Goal: Transaction & Acquisition: Purchase product/service

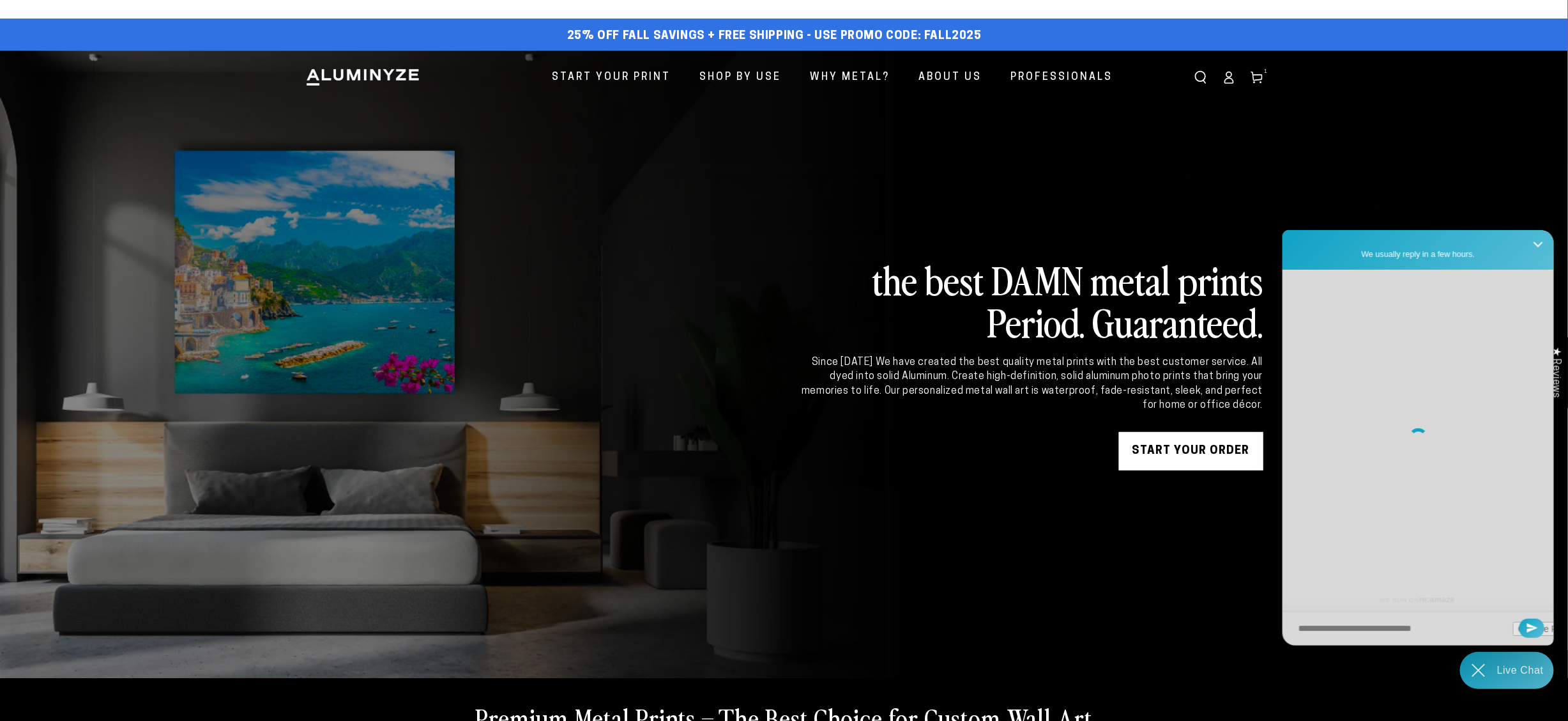
scroll to position [555, 0]
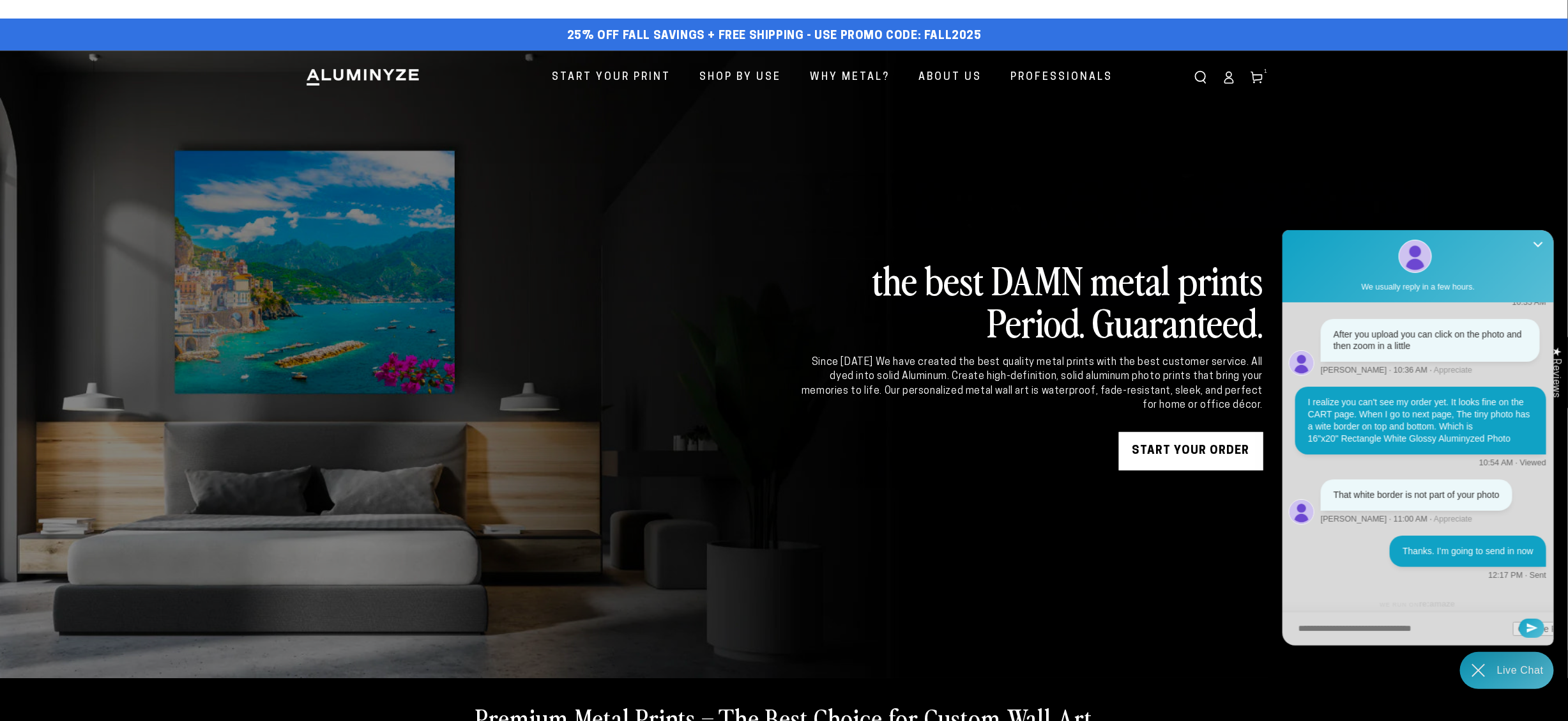
click at [1217, 163] on link at bounding box center [784, 364] width 1568 height 627
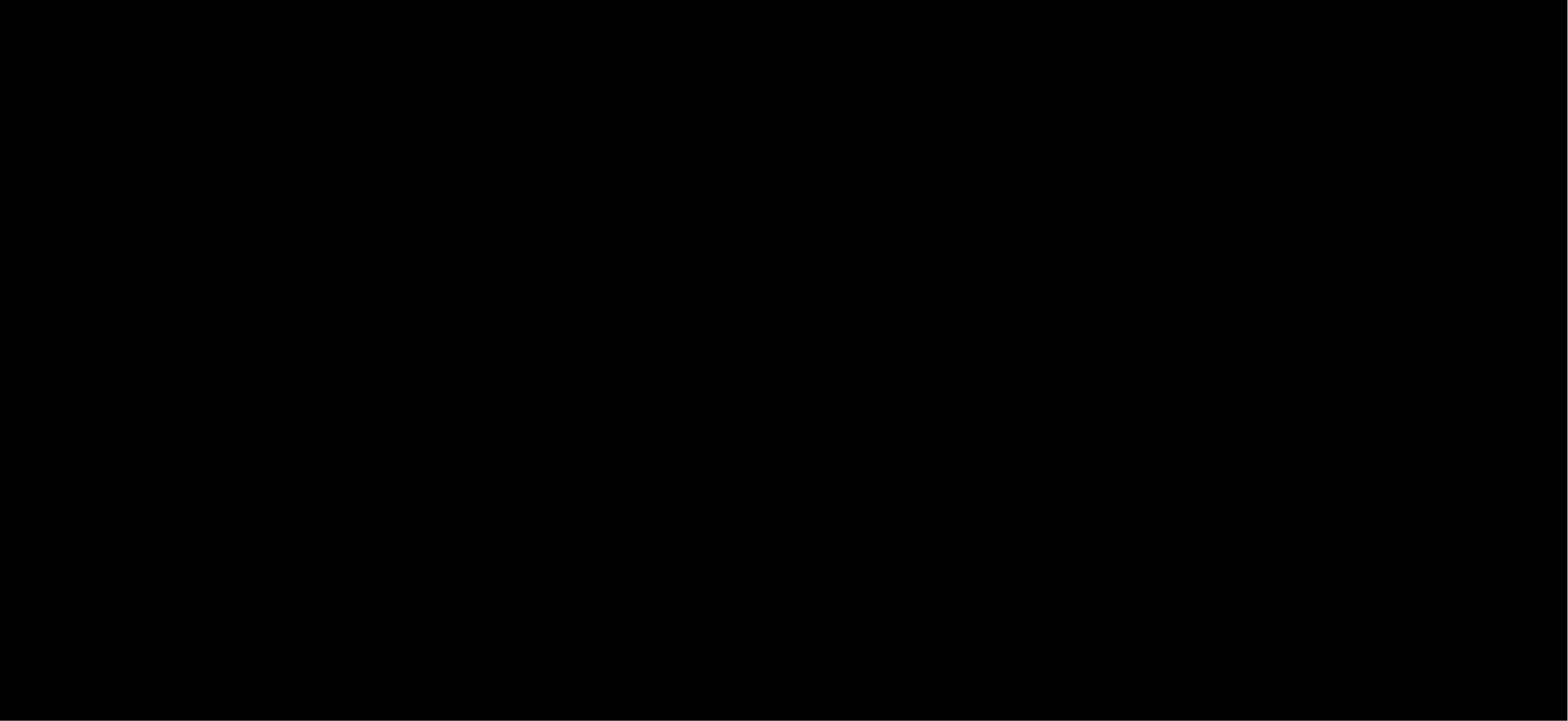
select select "**********"
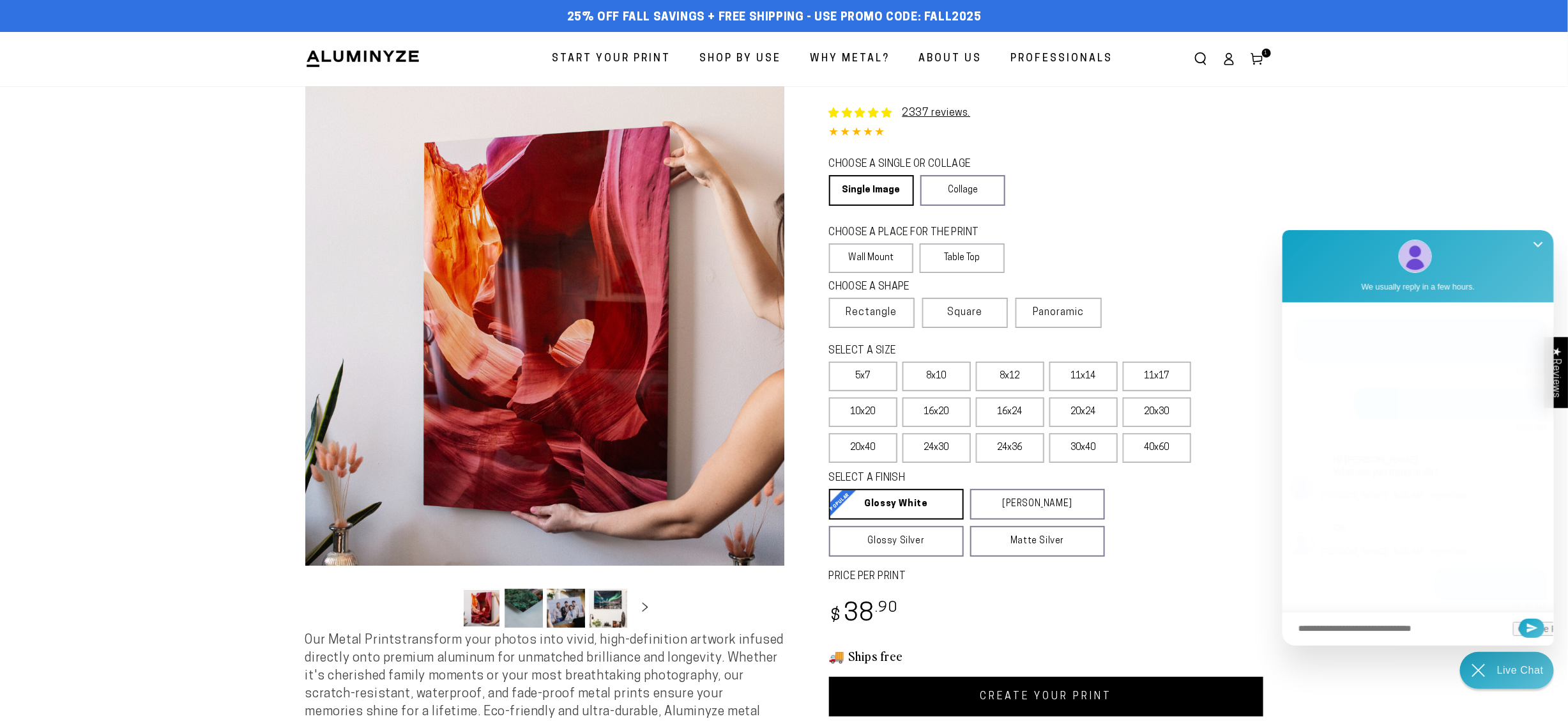
scroll to position [555, 0]
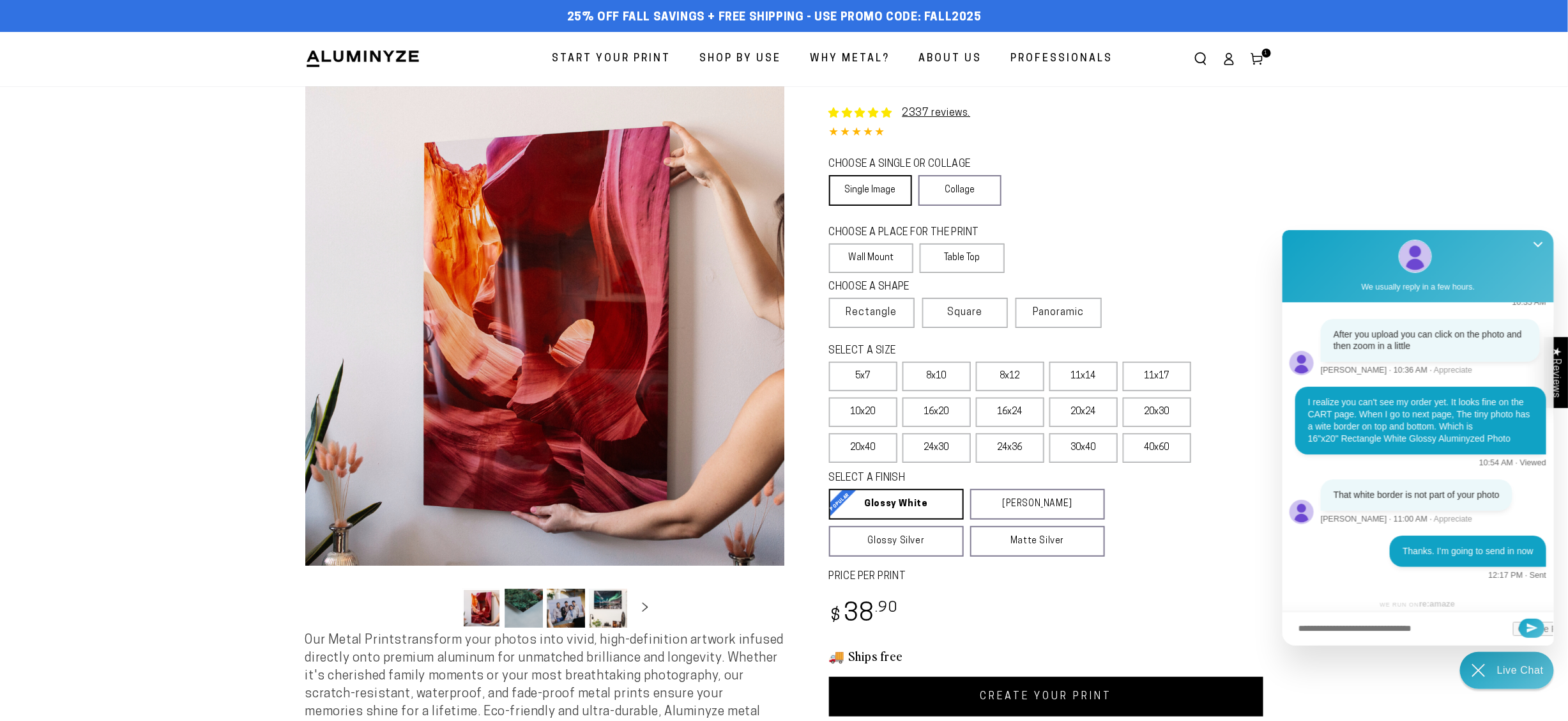
click at [893, 181] on link "Single Image" at bounding box center [871, 190] width 83 height 30
drag, startPoint x: 885, startPoint y: 253, endPoint x: 886, endPoint y: 264, distance: 11.0
click at [885, 253] on label "Wall Mount" at bounding box center [871, 258] width 85 height 29
click at [875, 314] on span "Rectangle" at bounding box center [871, 312] width 51 height 15
click at [1004, 414] on label "16x24" at bounding box center [1010, 411] width 69 height 29
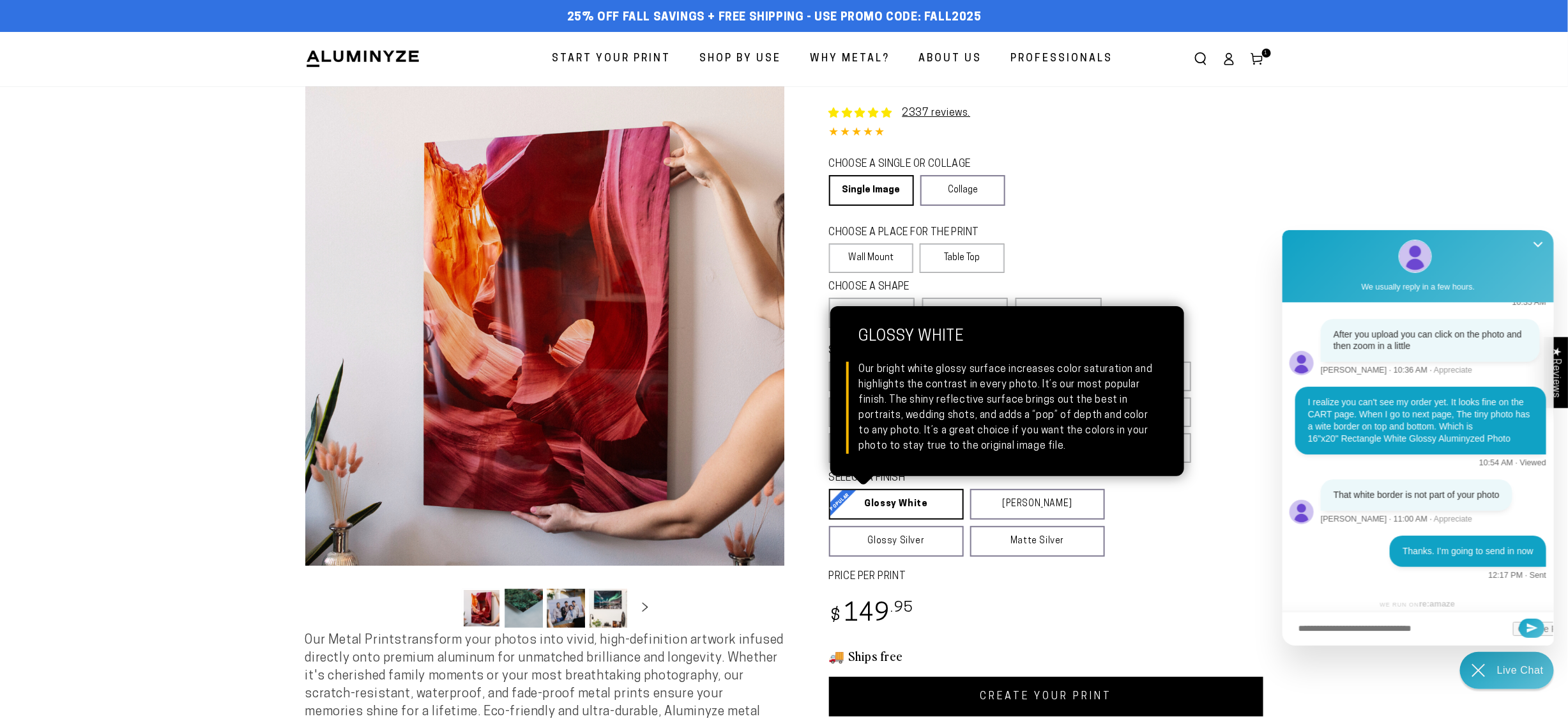
click at [919, 497] on link "Glossy White Glossy White Our bright white glossy surface increases color satur…" at bounding box center [896, 504] width 135 height 30
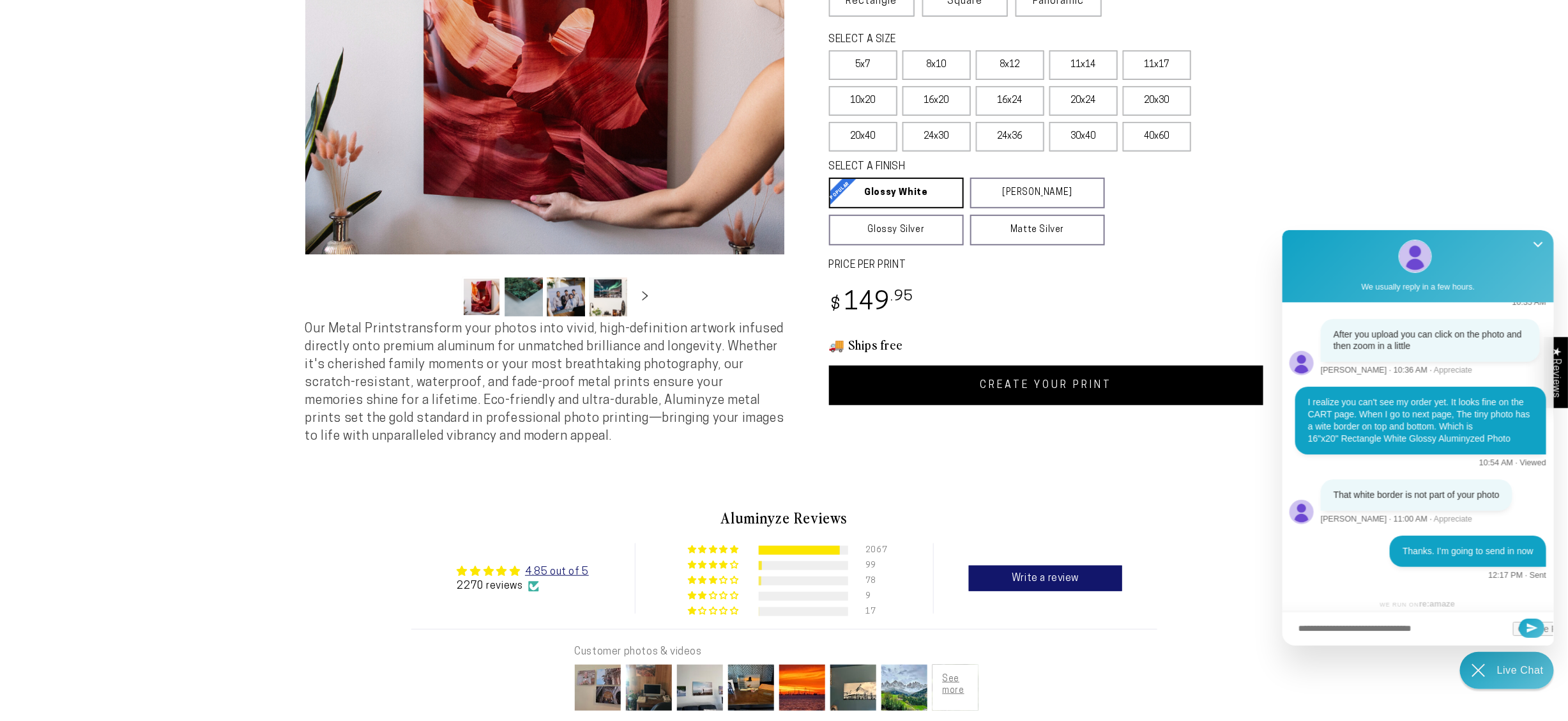
scroll to position [332, 0]
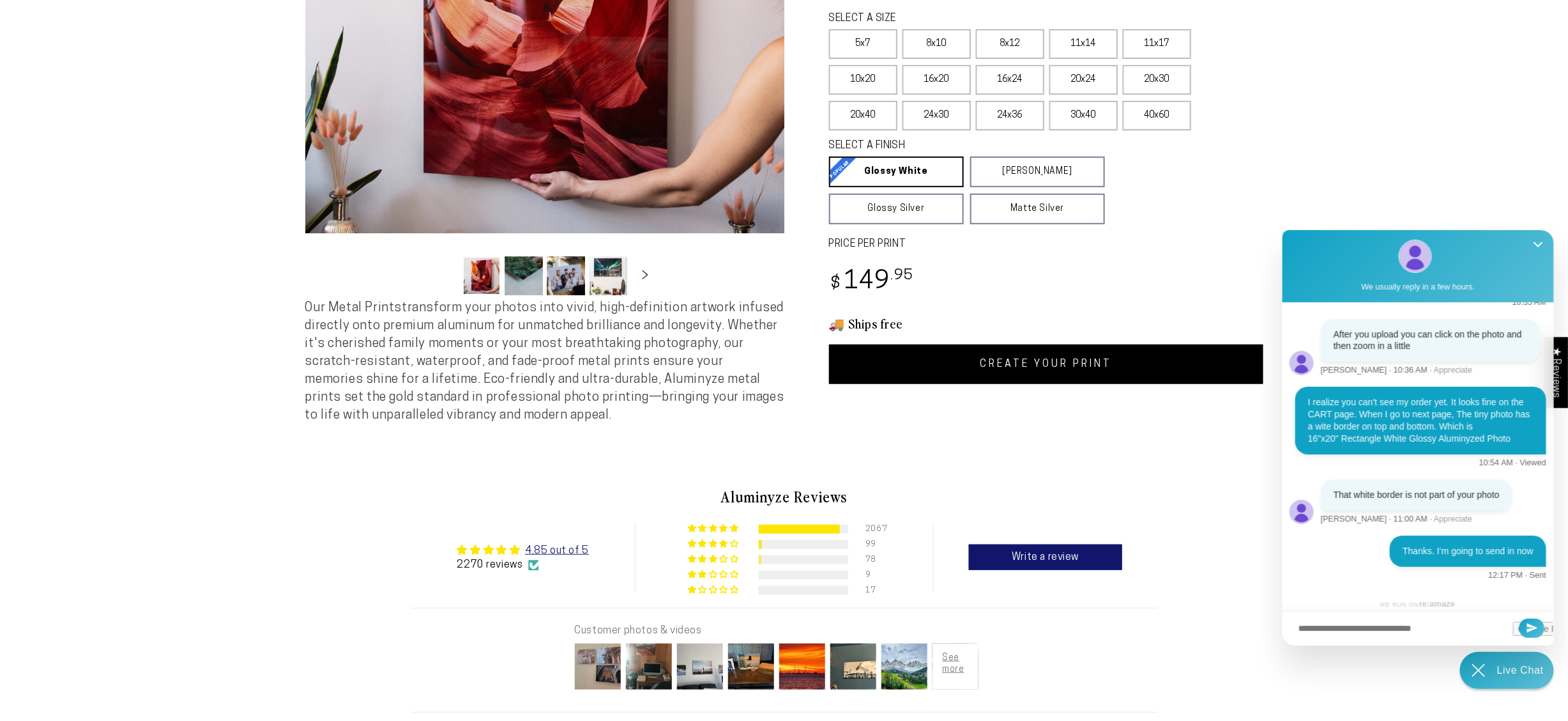
click at [1052, 359] on link "CREATE YOUR PRINT" at bounding box center [1046, 364] width 434 height 39
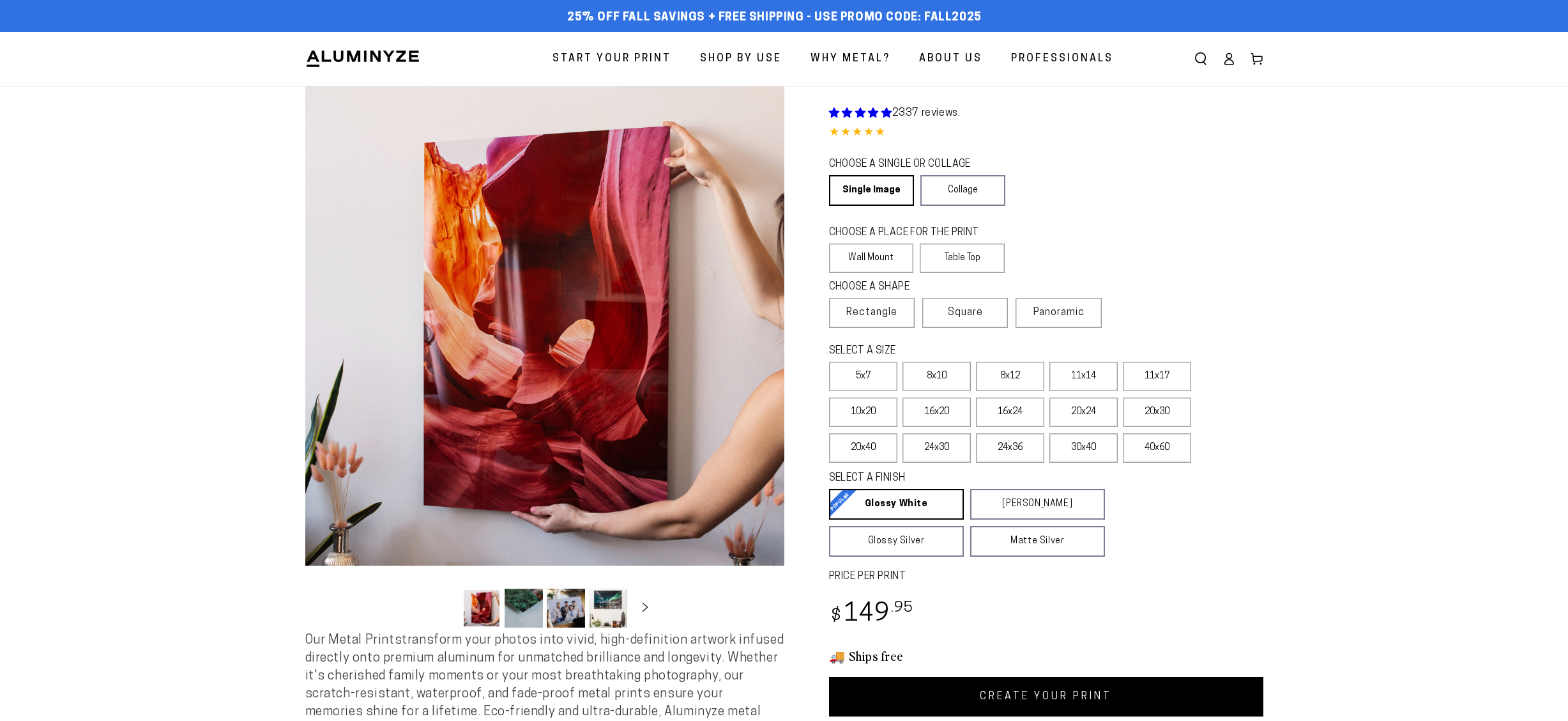
scroll to position [332, 0]
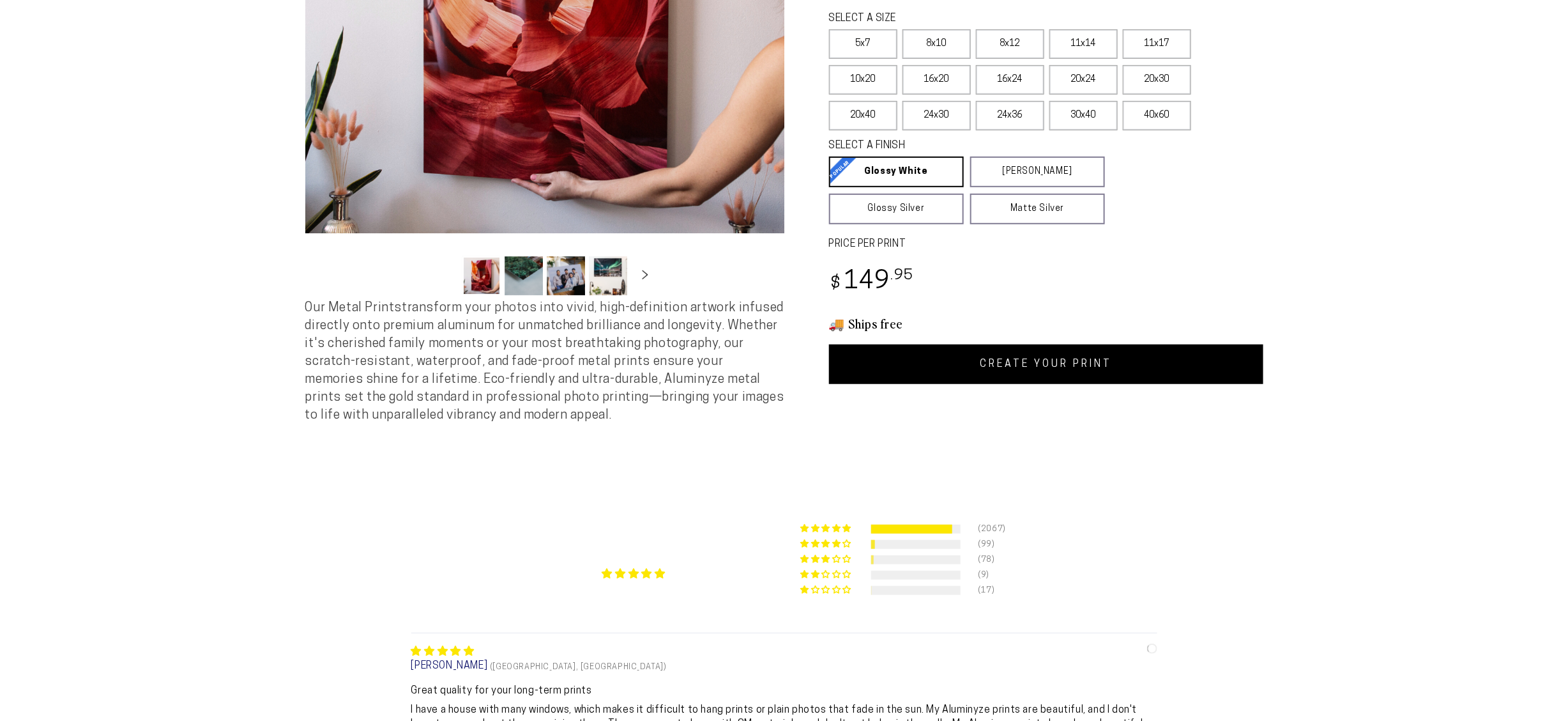
select select "**********"
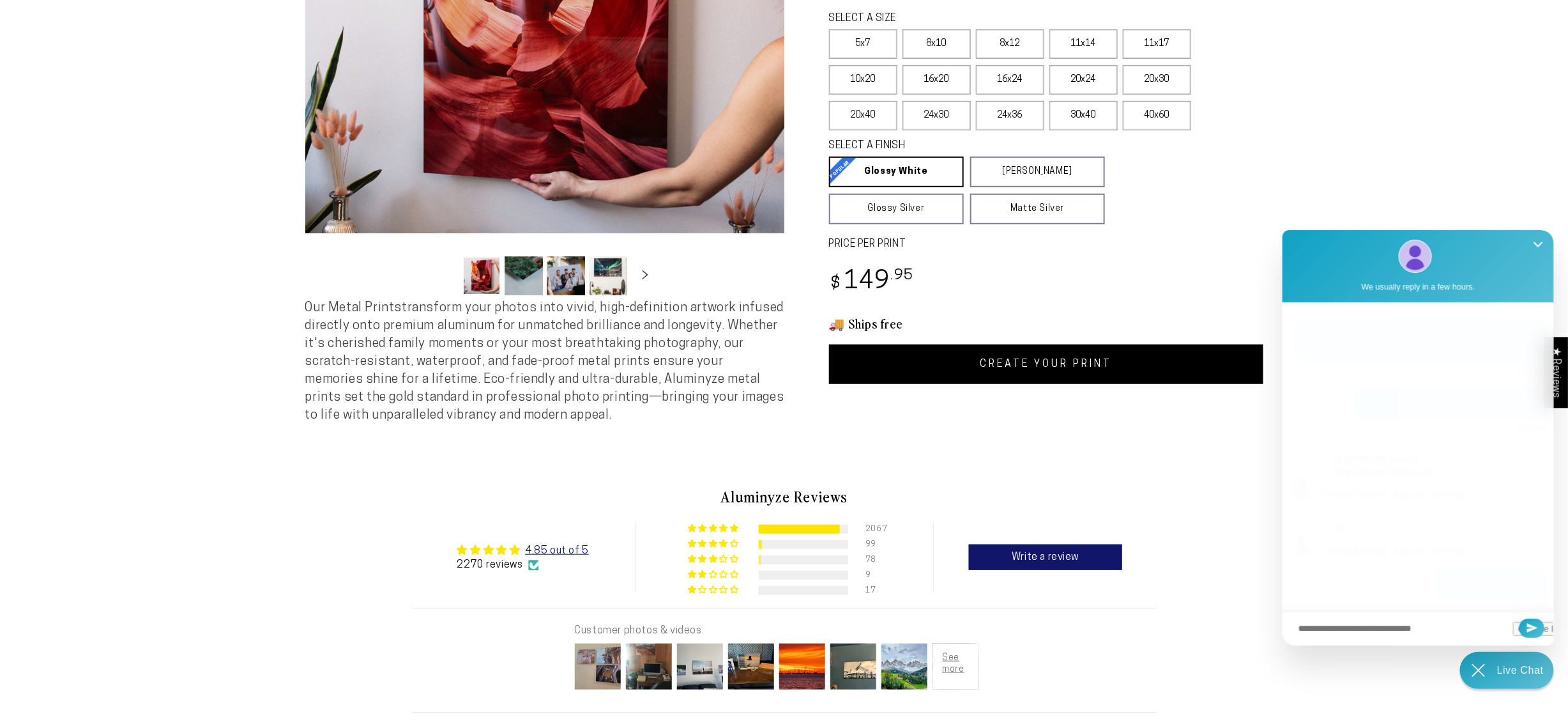
scroll to position [555, 0]
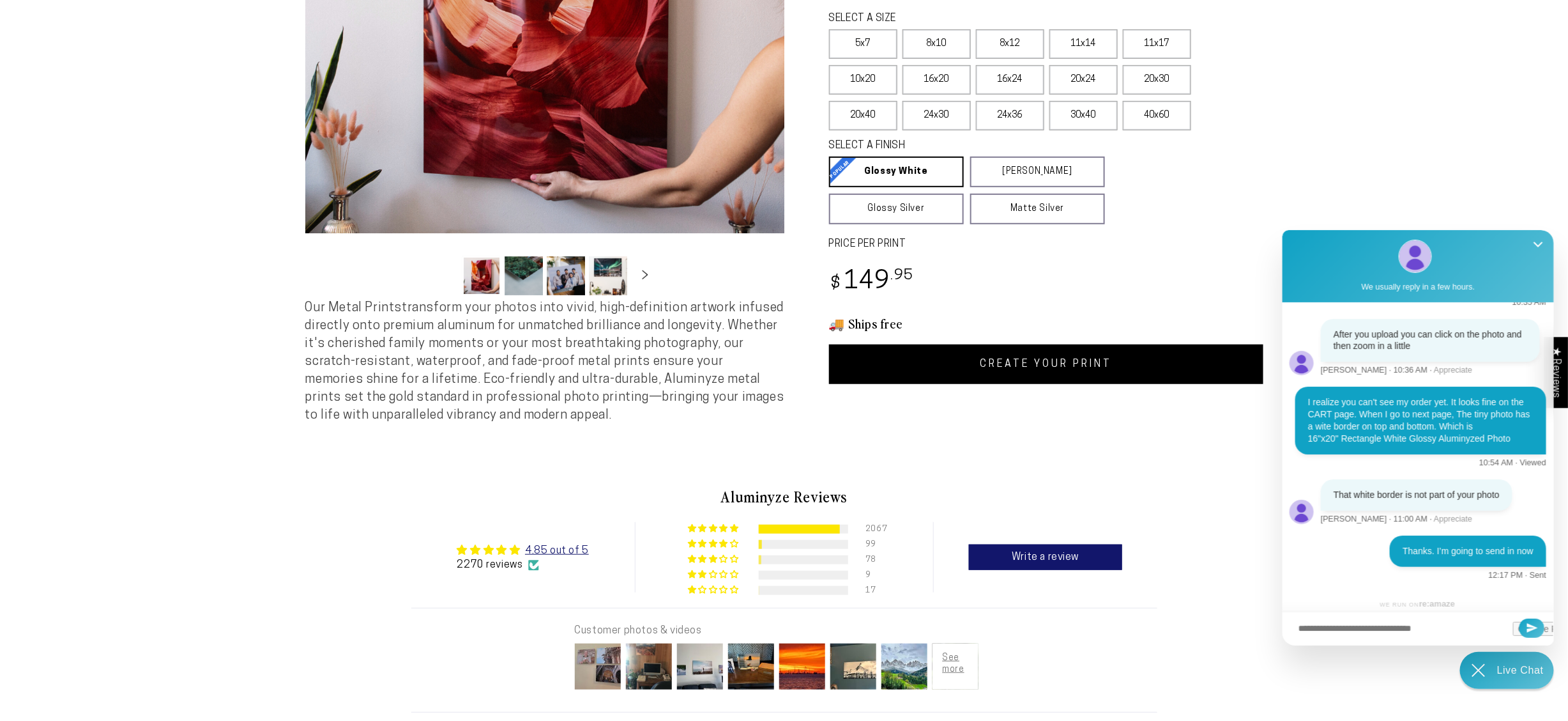
click at [1036, 258] on div "2337 reviews. Single Product 4.85 / 5.0 (2270) 2270 total reviews CHOOSE A SING…" at bounding box center [1024, 69] width 479 height 630
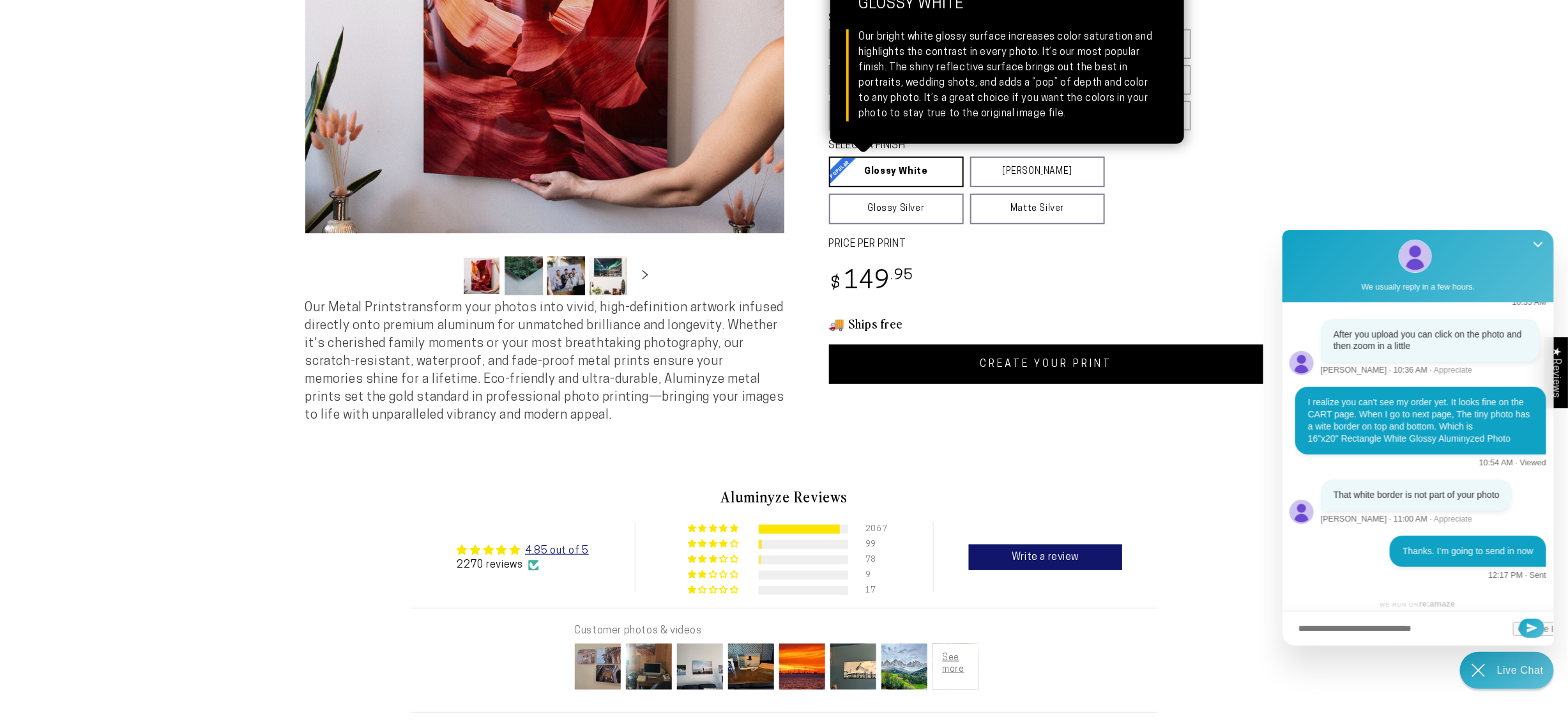
click at [920, 162] on link "Glossy White Glossy White Our bright white glossy surface increases color satur…" at bounding box center [896, 171] width 135 height 30
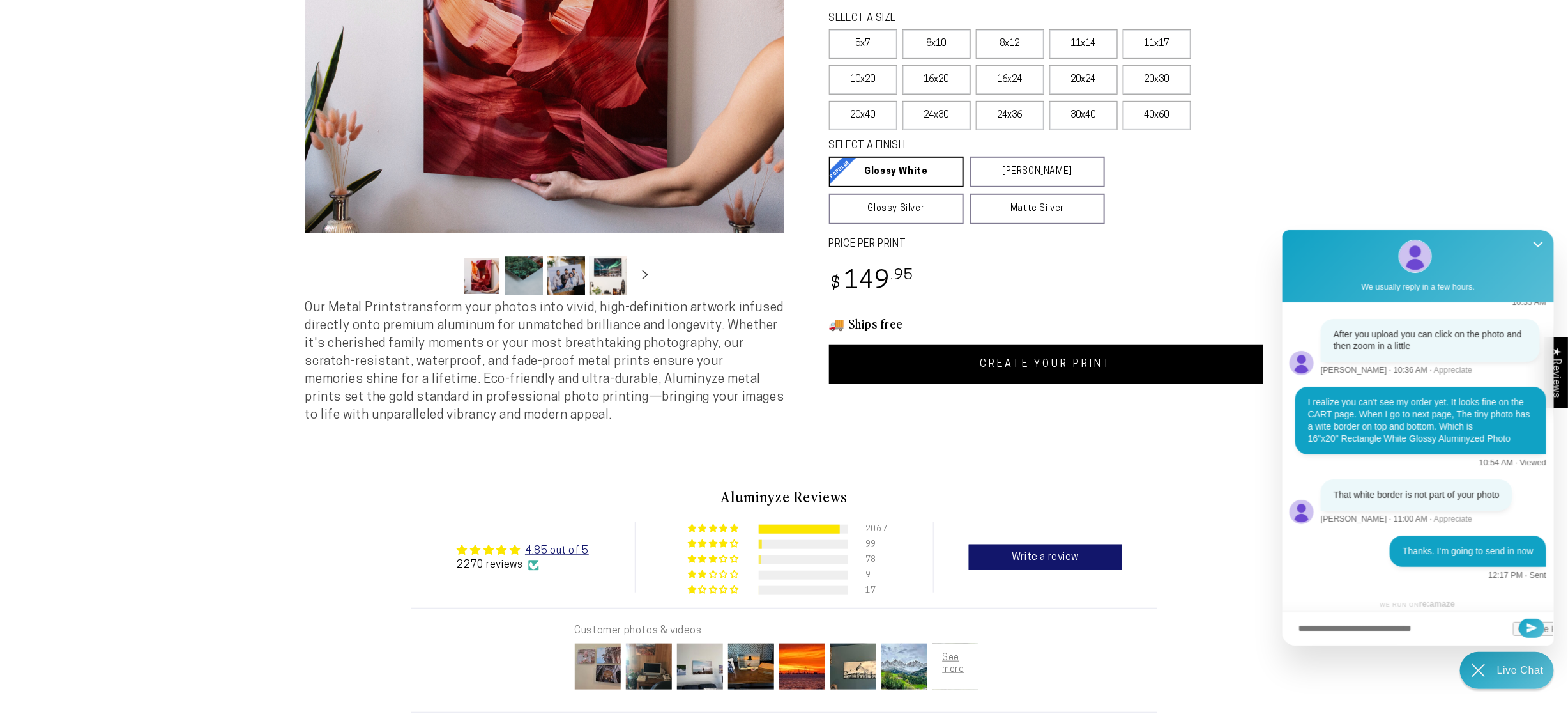
click at [1021, 362] on link "CREATE YOUR PRINT" at bounding box center [1046, 364] width 434 height 39
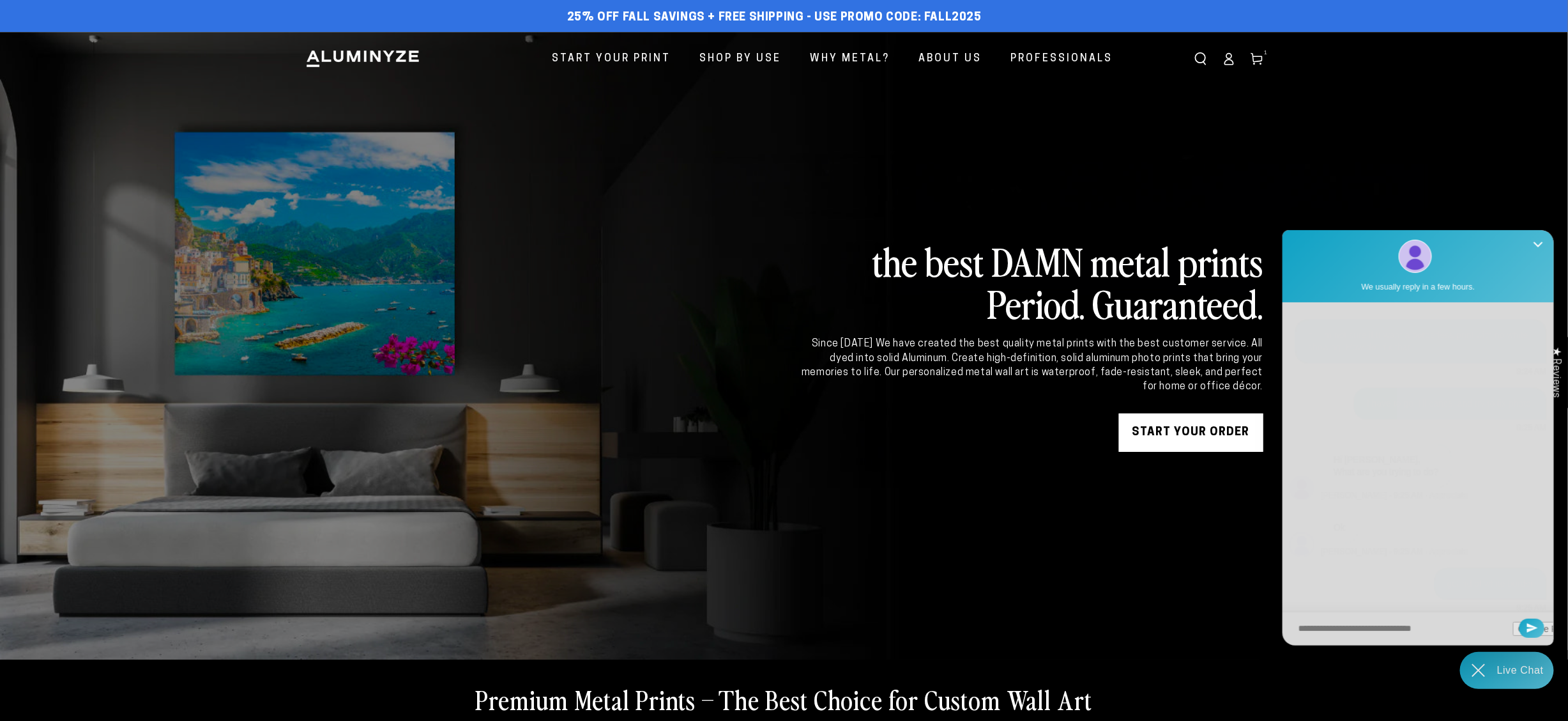
scroll to position [555, 0]
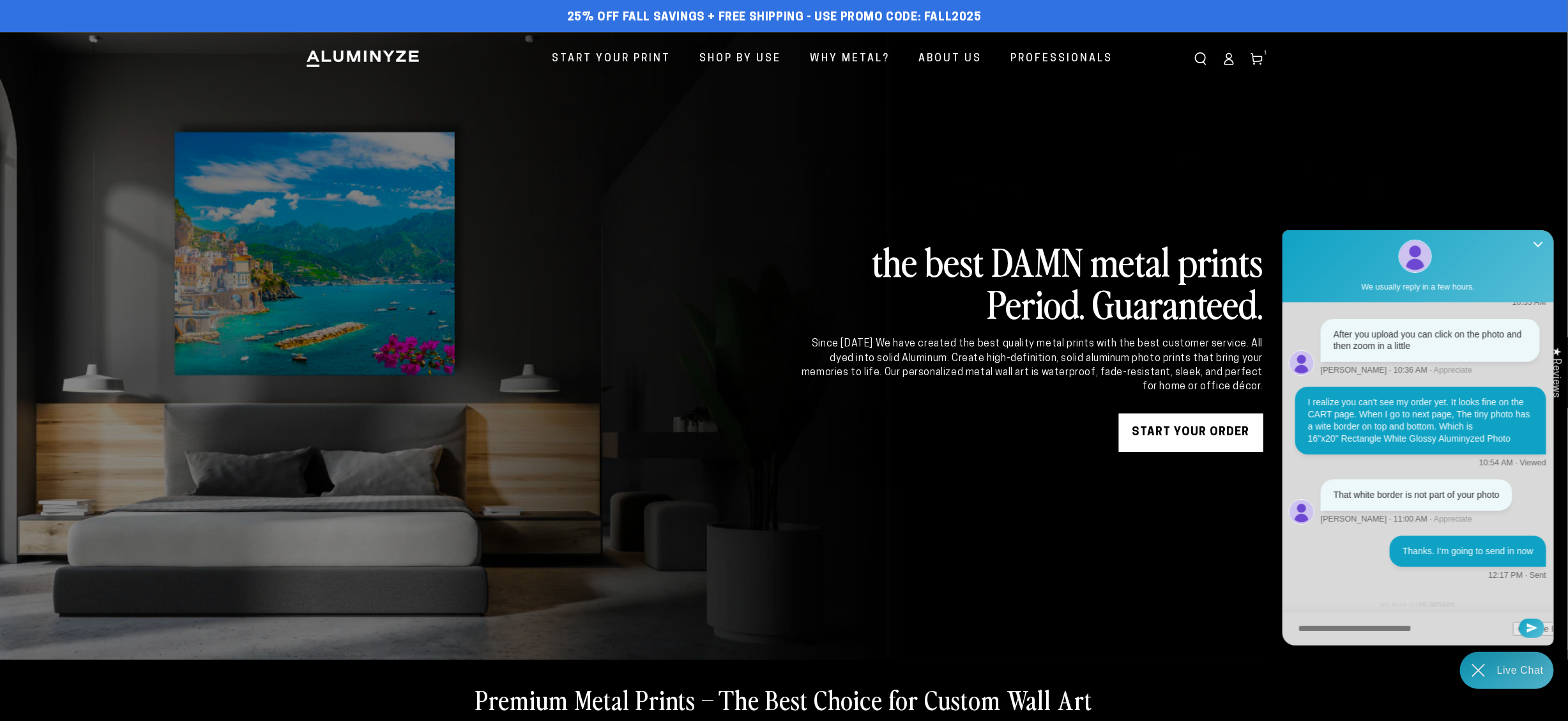
click at [1193, 433] on link "START YOUR Order" at bounding box center [1192, 432] width 144 height 38
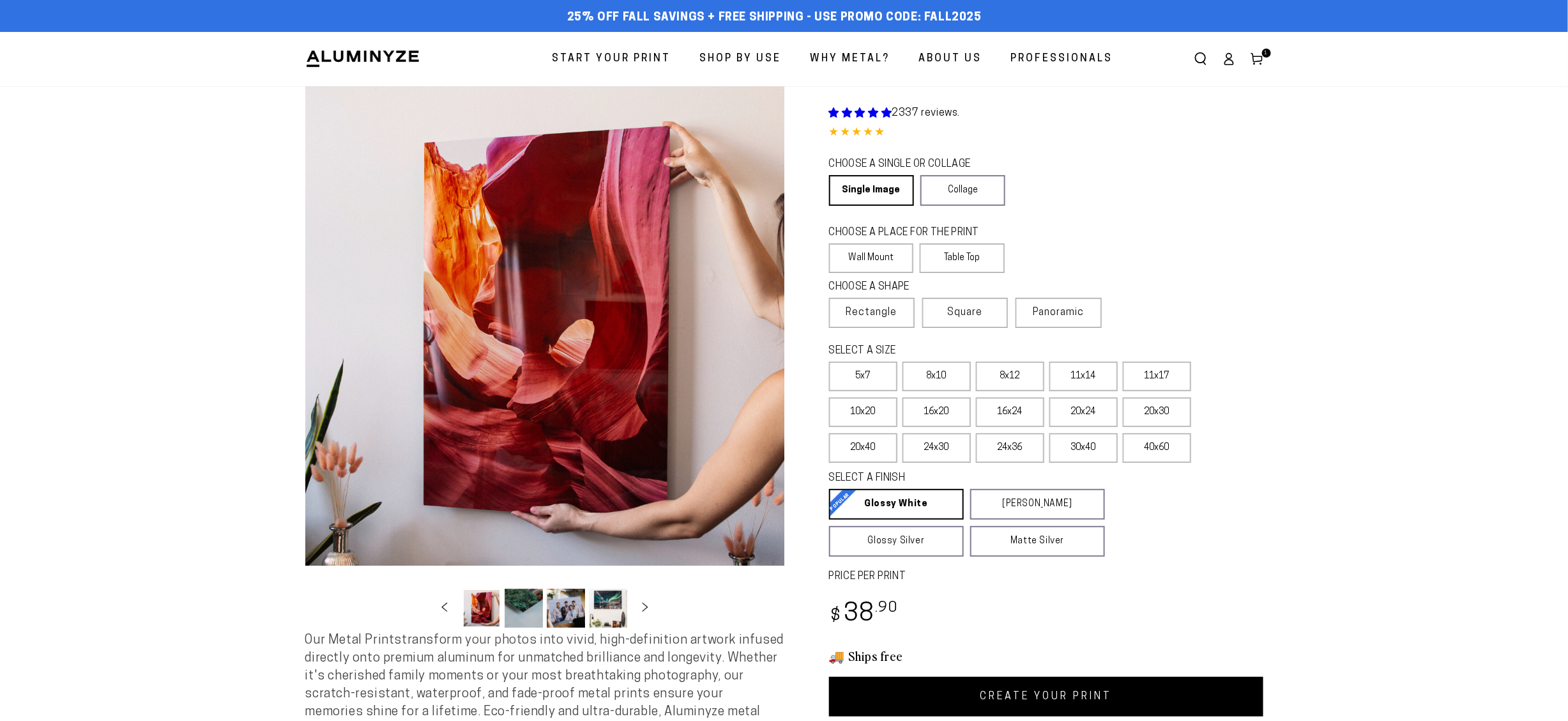
select select "**********"
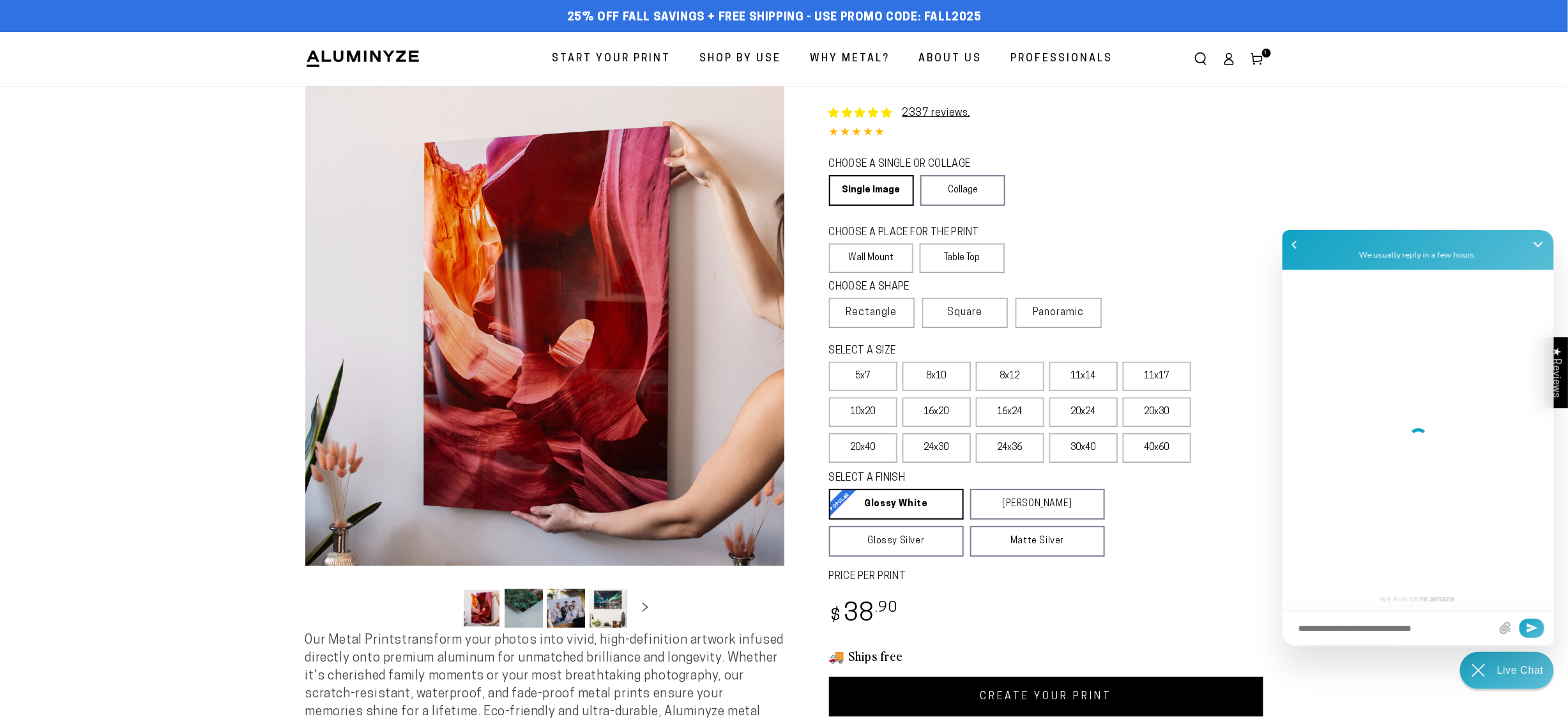
scroll to position [555, 0]
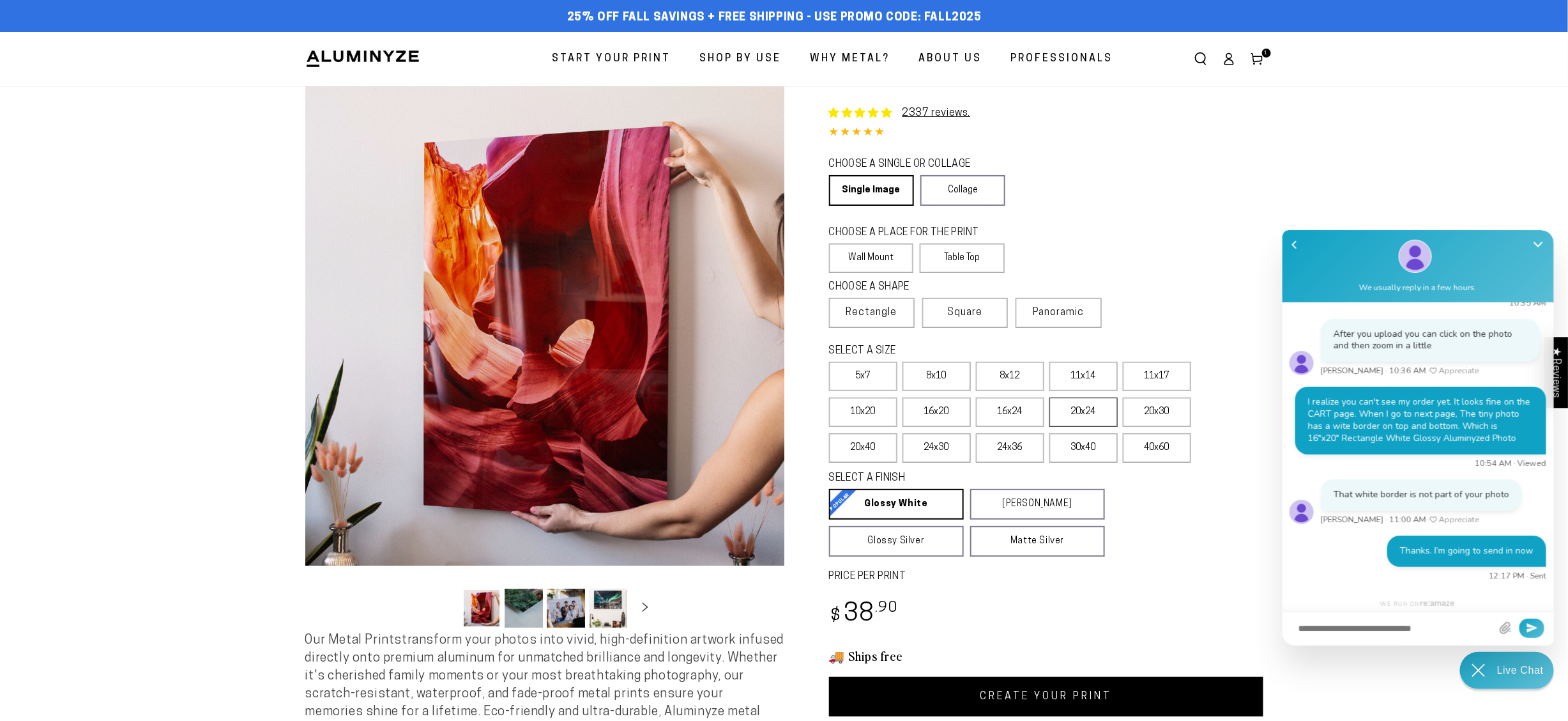
click at [1075, 419] on label "20x24" at bounding box center [1084, 411] width 69 height 29
click at [1017, 412] on label "16x24" at bounding box center [1010, 411] width 69 height 29
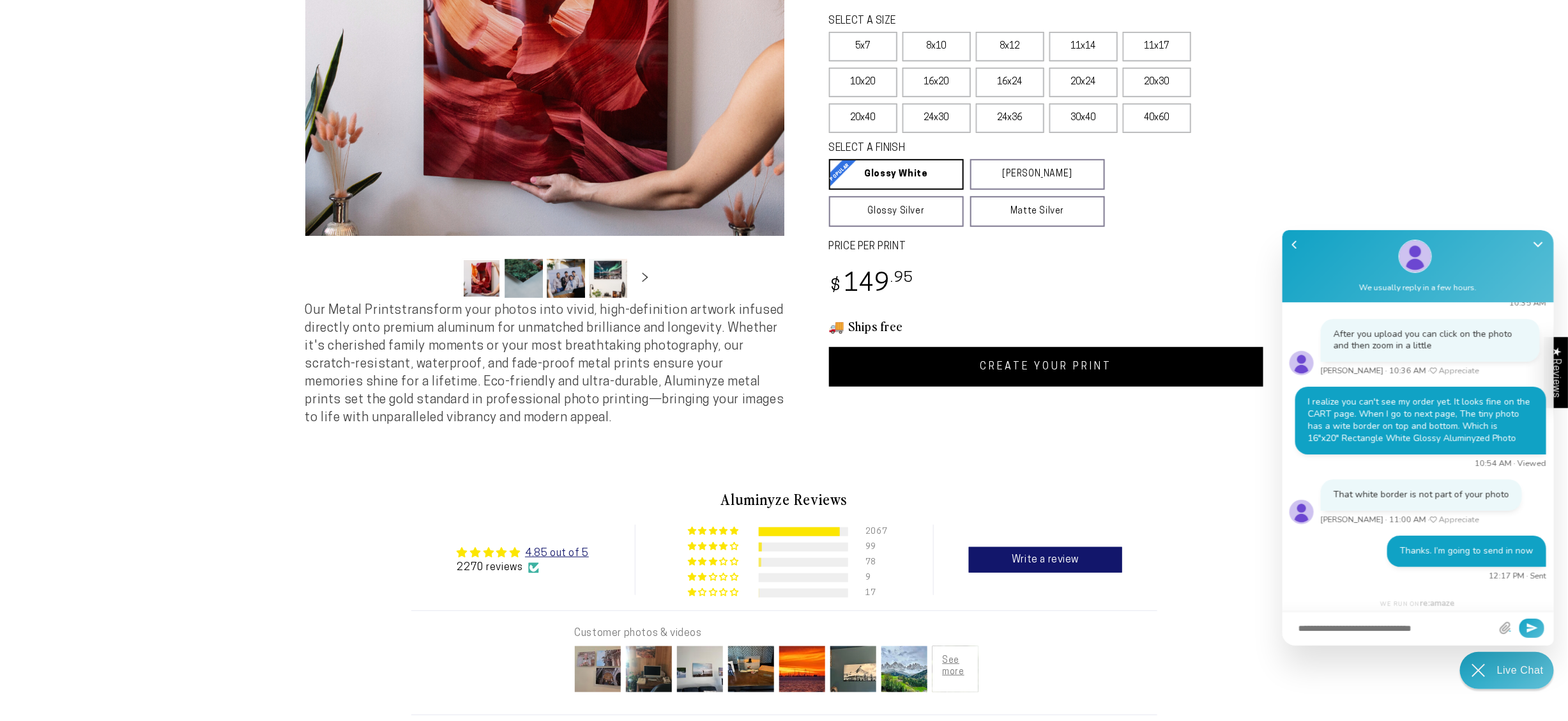
scroll to position [332, 0]
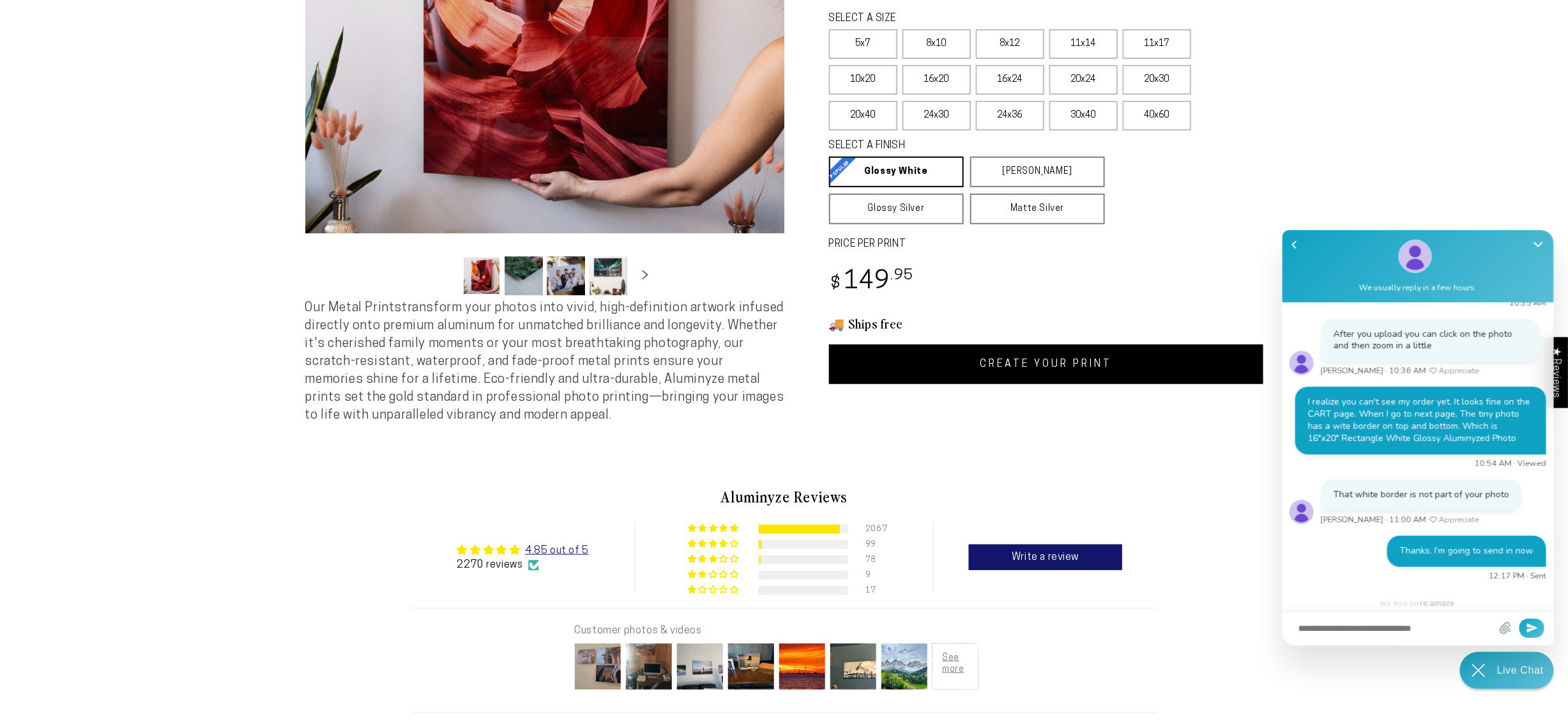
click at [1054, 362] on link "CREATE YOUR PRINT" at bounding box center [1046, 364] width 434 height 39
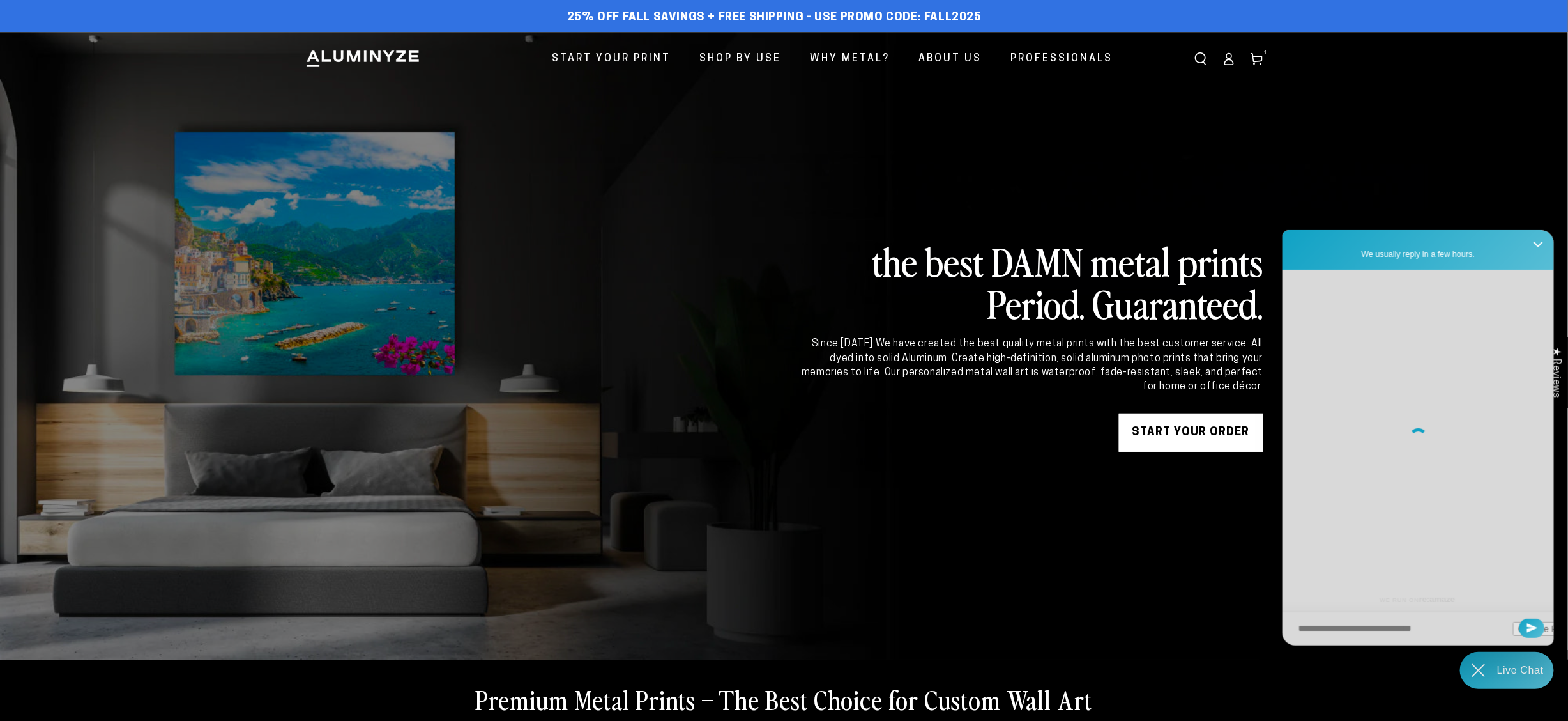
scroll to position [555, 0]
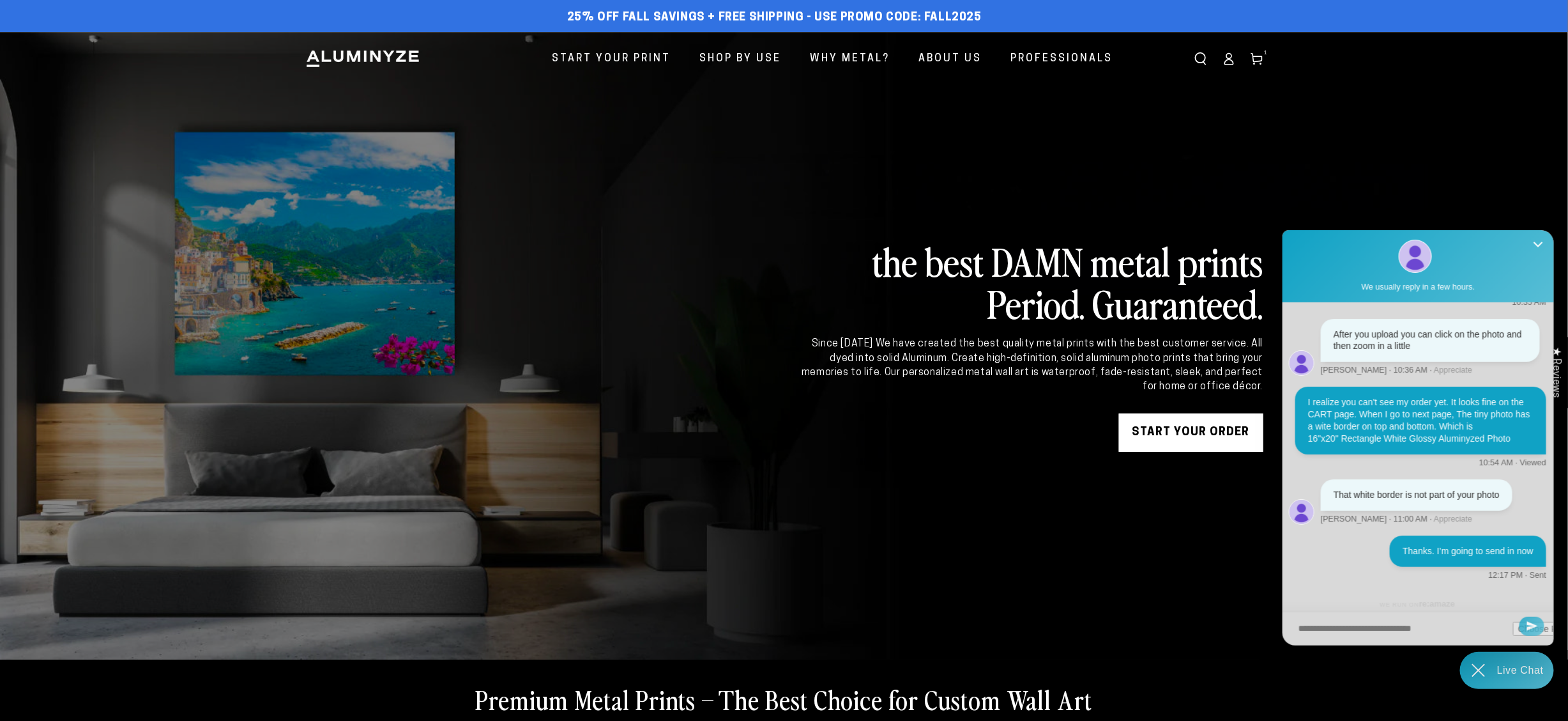
click at [1533, 623] on icon "submit" at bounding box center [1532, 626] width 11 height 11
click at [1113, 559] on link at bounding box center [784, 345] width 1568 height 627
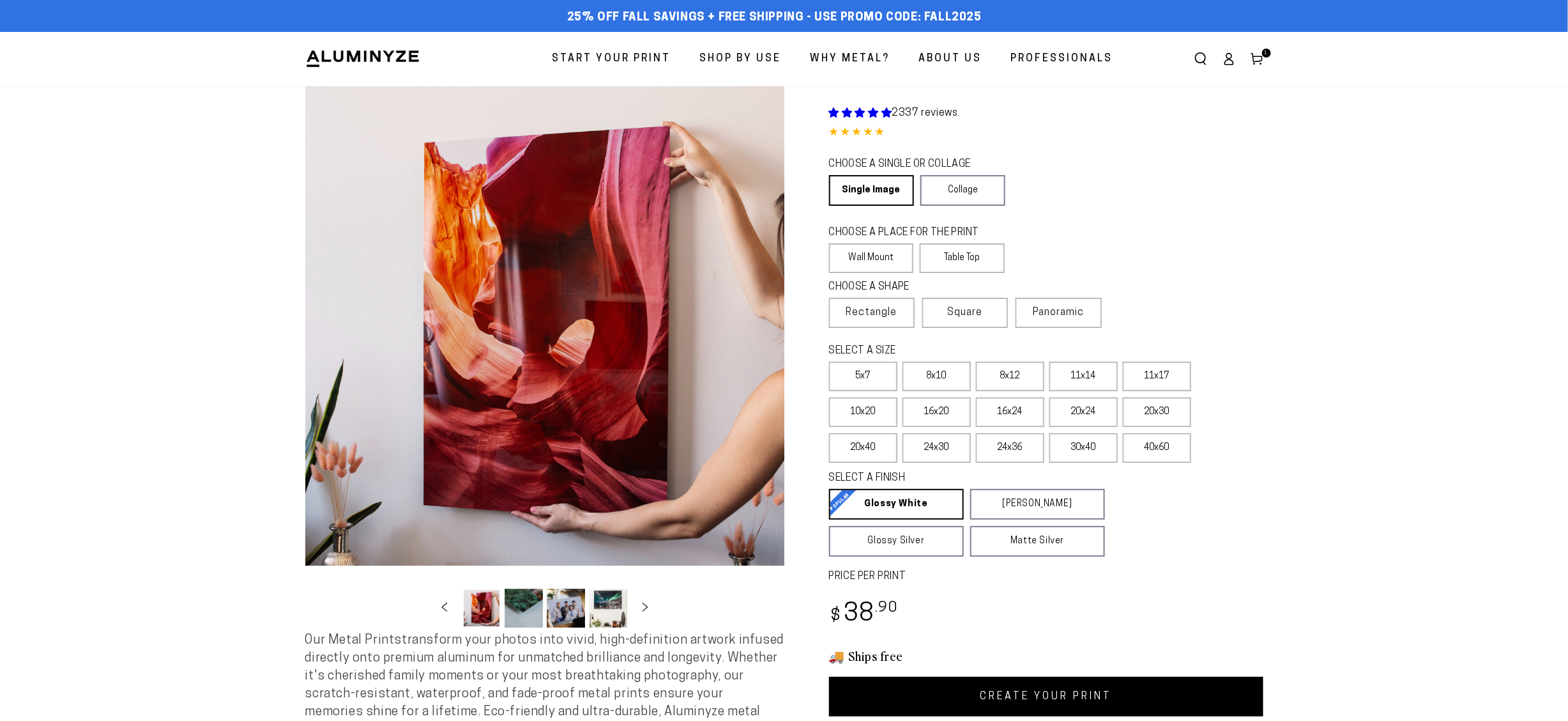
select select "**********"
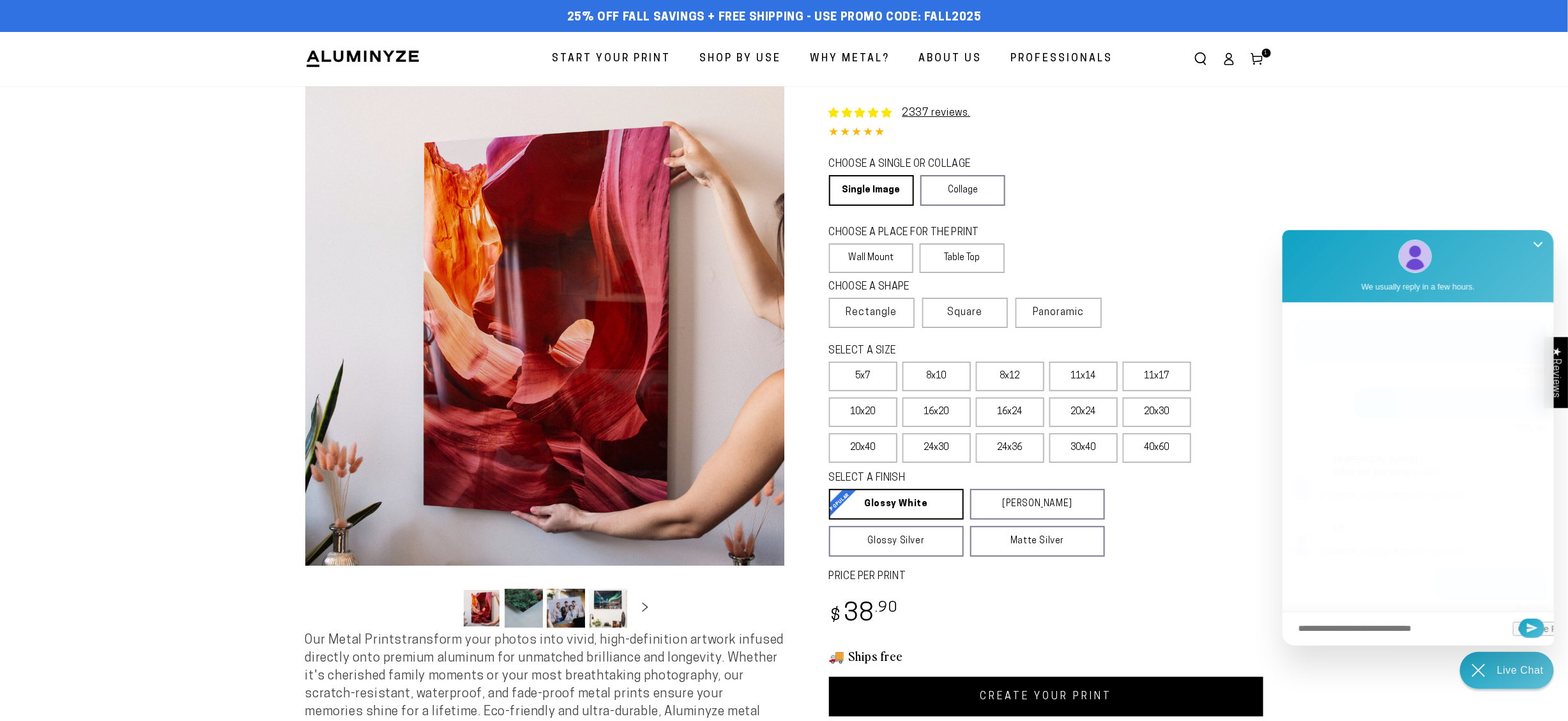
scroll to position [555, 0]
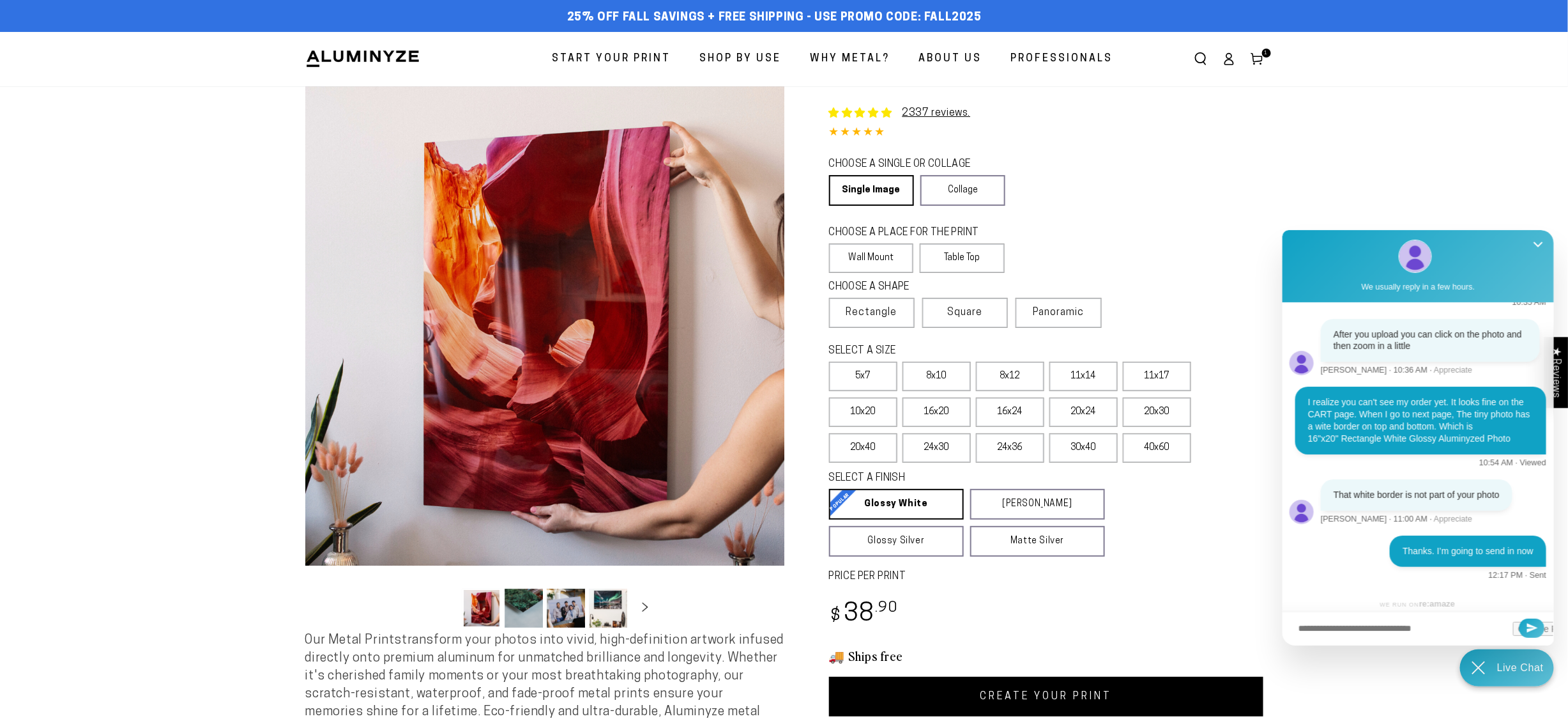
click at [1480, 667] on icon "Chat widget toggle" at bounding box center [1479, 667] width 12 height 12
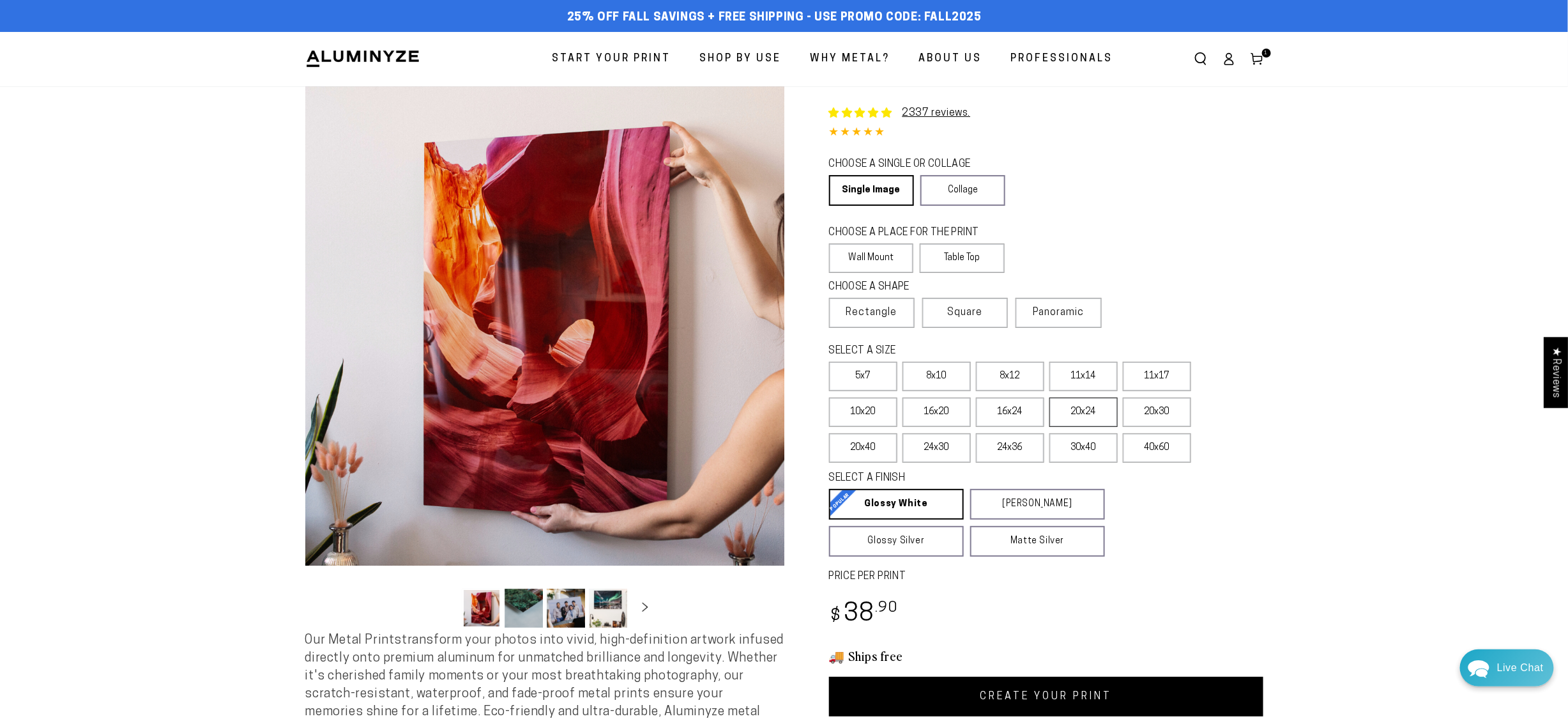
click at [1095, 413] on label "20x24" at bounding box center [1084, 411] width 69 height 29
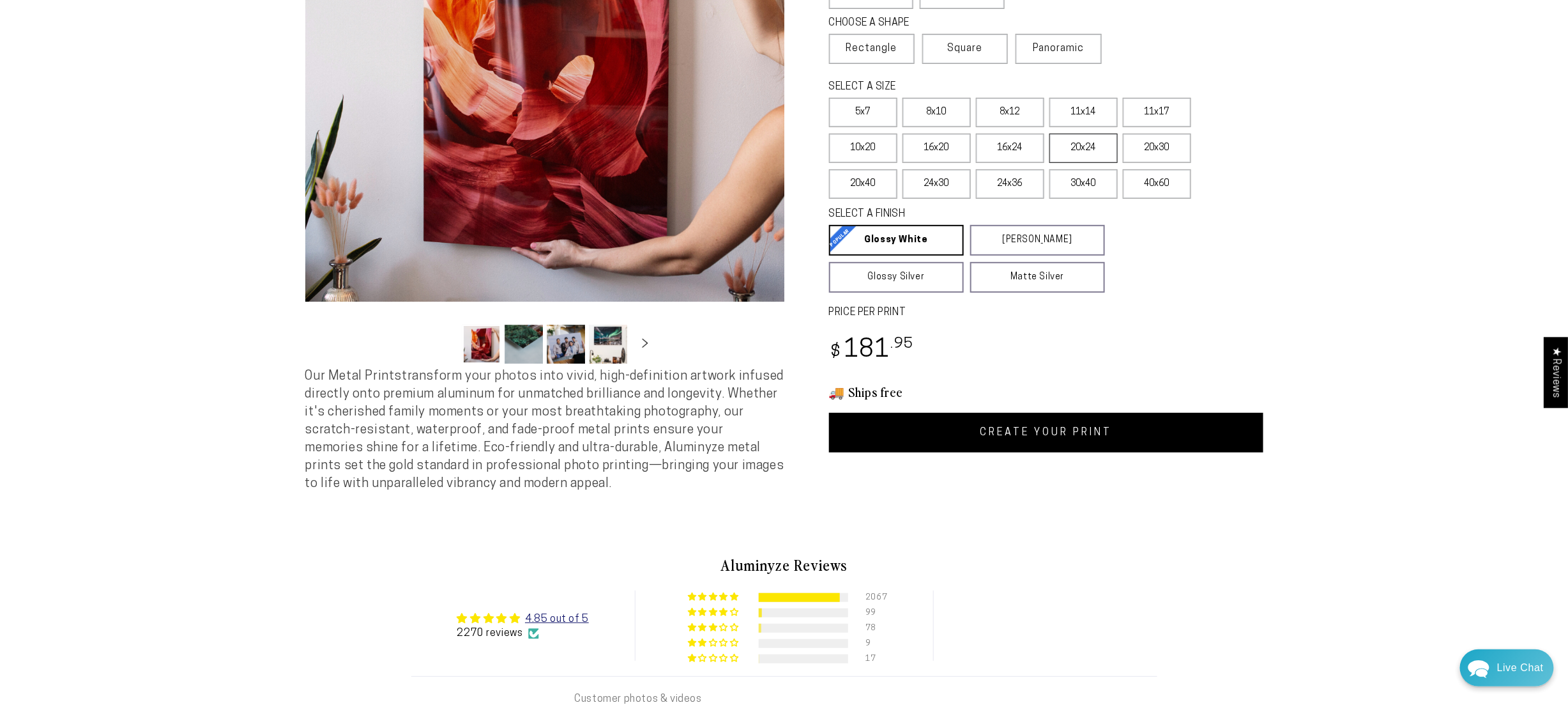
scroll to position [279, 0]
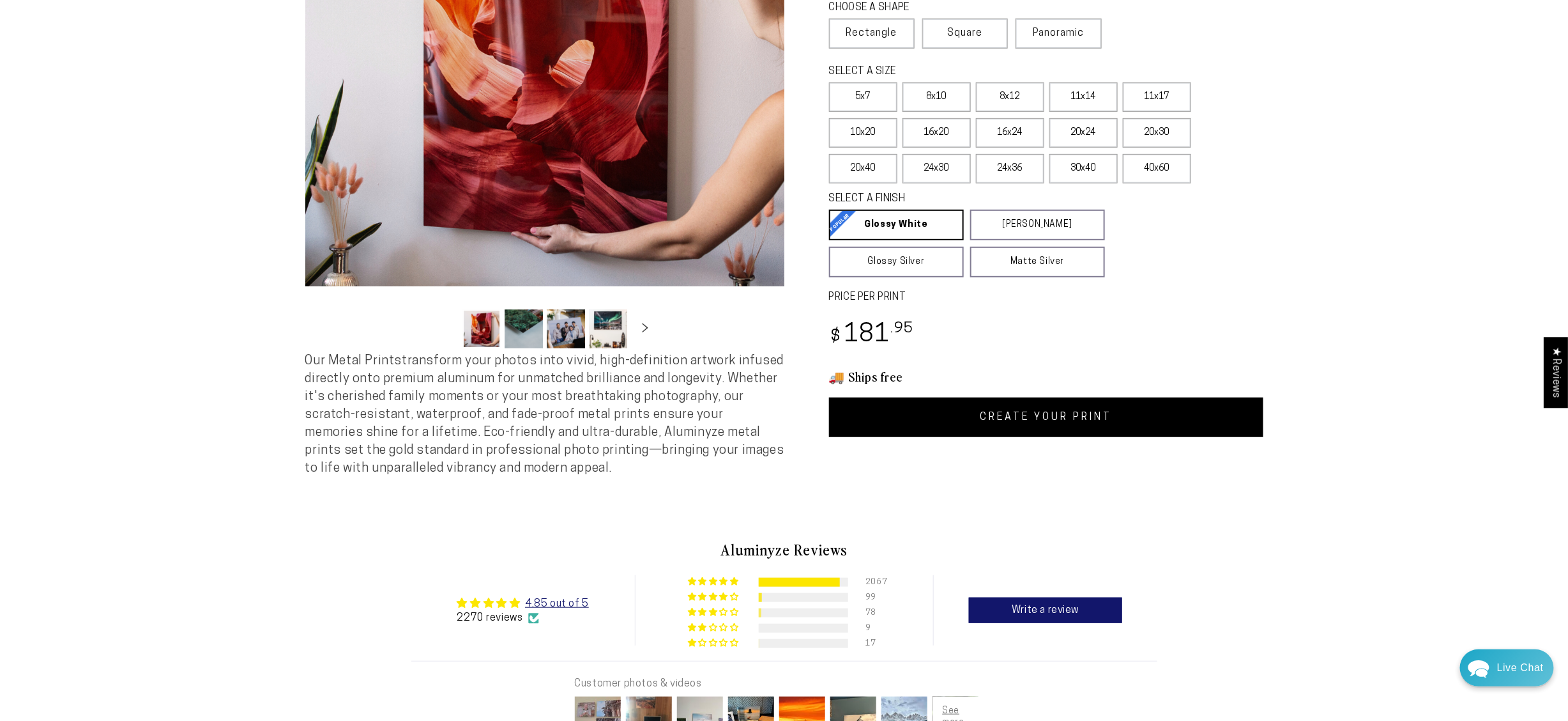
click at [1069, 412] on link "CREATE YOUR PRINT" at bounding box center [1046, 417] width 434 height 39
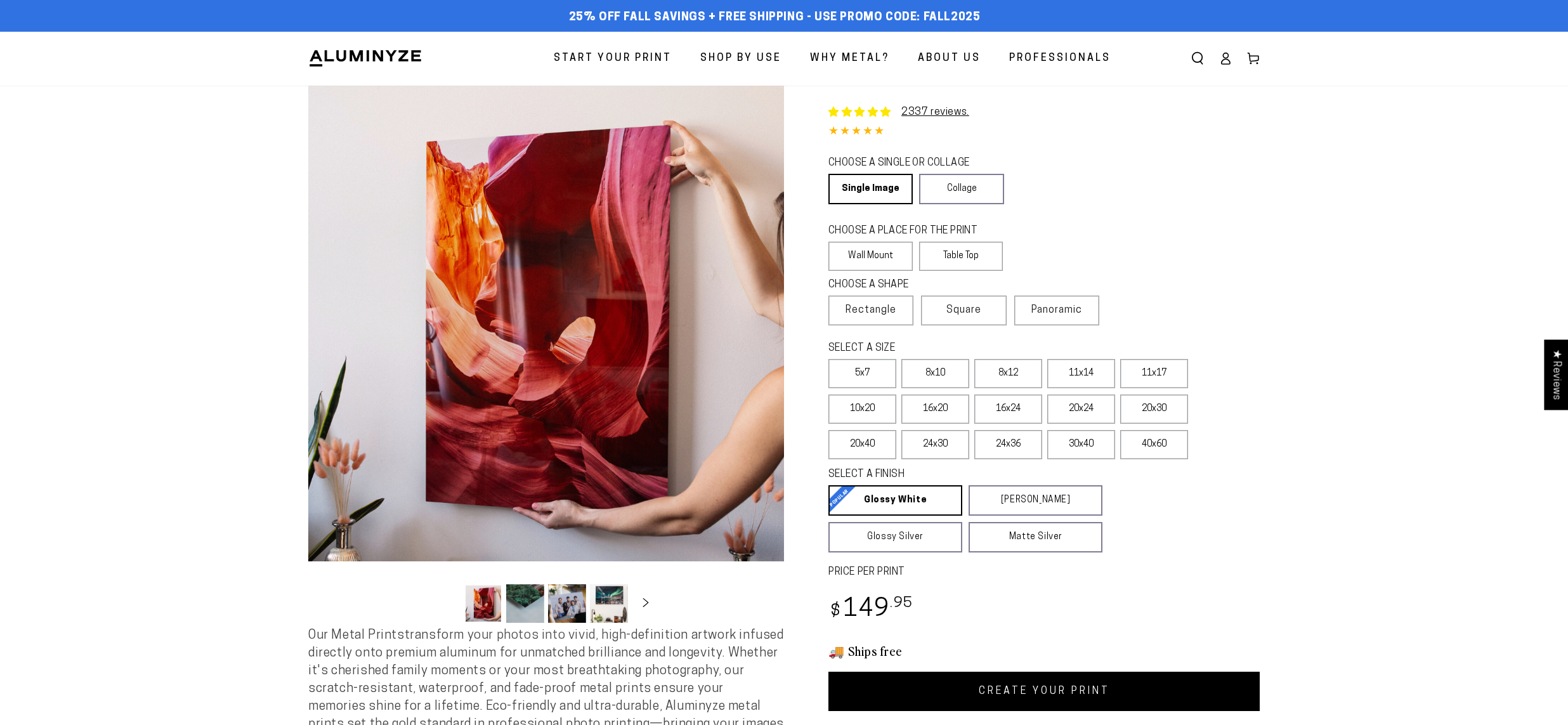
select select "**********"
click at [1087, 404] on label "20x24" at bounding box center [1080, 408] width 68 height 29
click at [1155, 408] on label "20x30" at bounding box center [1154, 408] width 68 height 29
click at [1051, 683] on link "CREATE YOUR PRINT" at bounding box center [1043, 690] width 431 height 39
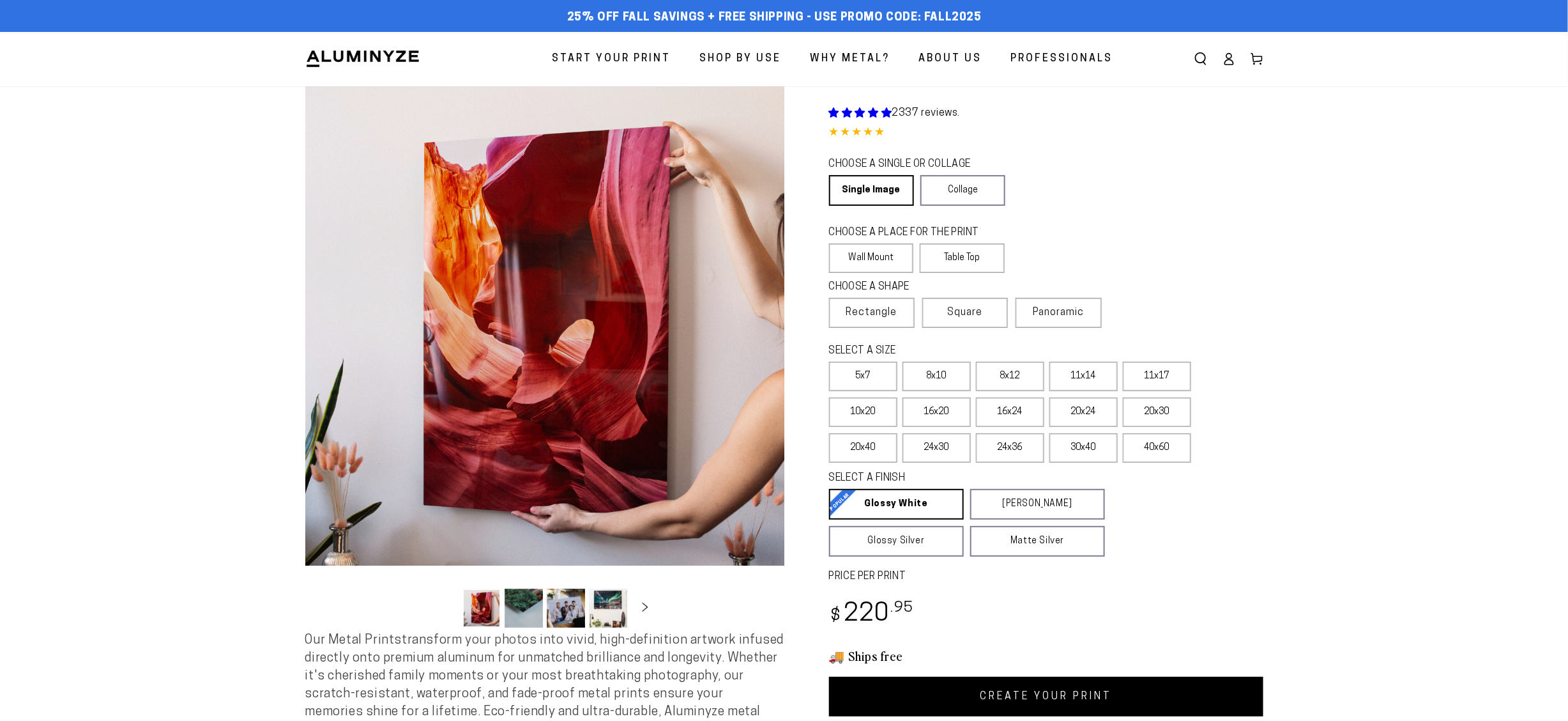
select select "**********"
